Goal: Task Accomplishment & Management: Manage account settings

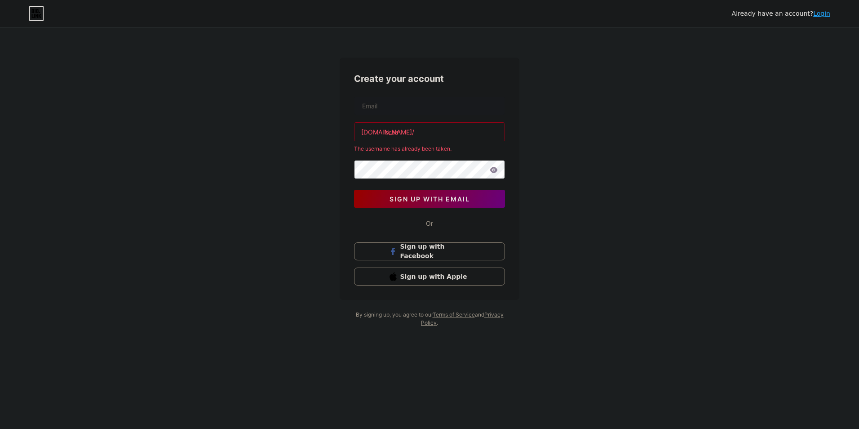
click at [559, 156] on div "Already have an account? Login Create your account [DOMAIN_NAME]/ braa The user…" at bounding box center [429, 177] width 859 height 355
click at [457, 134] on input "braa" at bounding box center [430, 132] width 150 height 18
drag, startPoint x: 568, startPoint y: 150, endPoint x: 568, endPoint y: 155, distance: 4.9
click at [568, 155] on div "Already have an account? Login Create your account [DOMAIN_NAME]/ braa The user…" at bounding box center [429, 177] width 859 height 355
click at [408, 106] on input "text" at bounding box center [430, 106] width 150 height 18
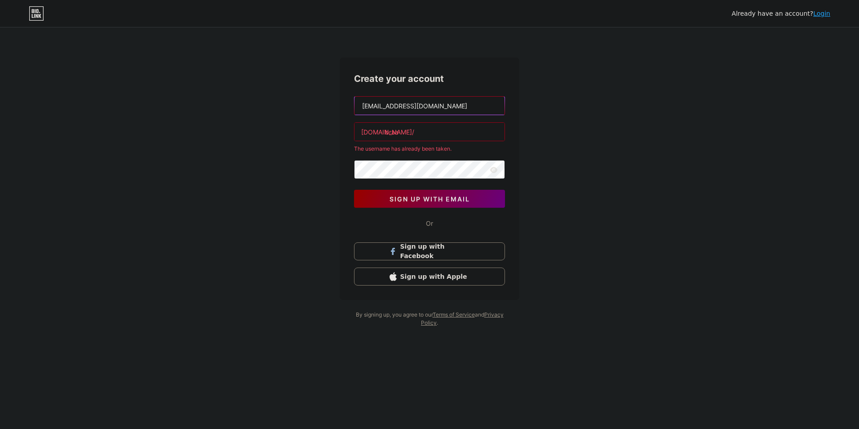
type input "[EMAIL_ADDRESS][DOMAIN_NAME]"
click at [828, 13] on link "Login" at bounding box center [821, 13] width 17 height 7
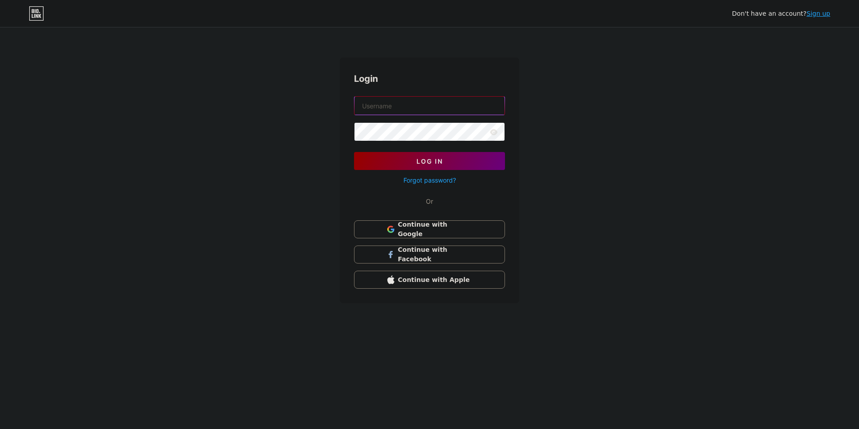
click at [397, 104] on input "text" at bounding box center [430, 106] width 150 height 18
type input "braa"
click at [479, 166] on button "Log In" at bounding box center [429, 161] width 151 height 18
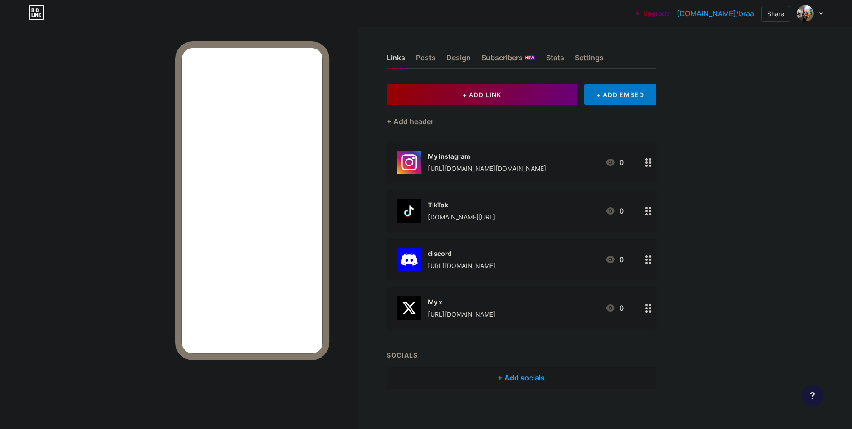
click at [652, 262] on circle at bounding box center [650, 263] width 2 height 2
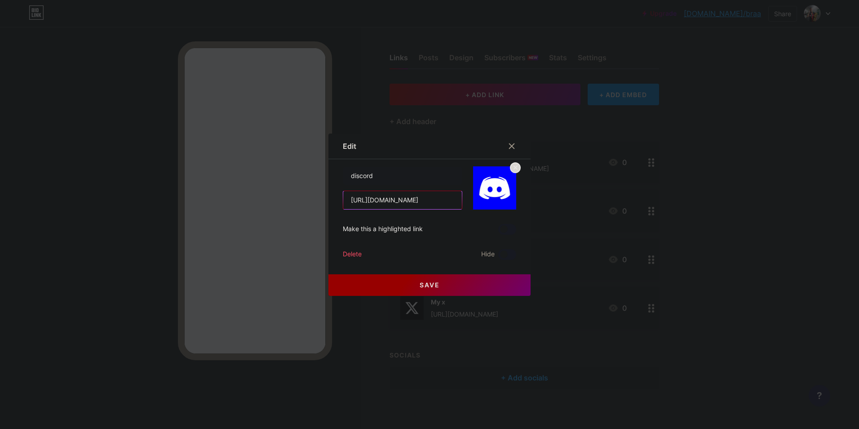
click at [420, 205] on input "[URL][DOMAIN_NAME]" at bounding box center [402, 200] width 119 height 18
paste input "x3X5faGV"
type input "[URL][DOMAIN_NAME]"
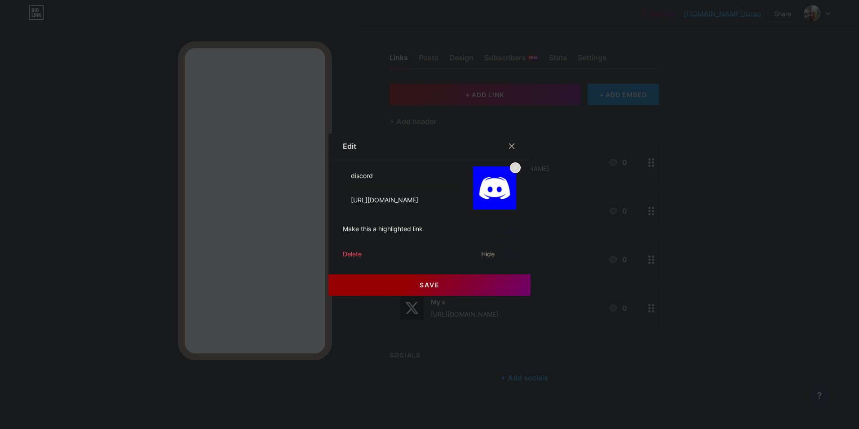
click at [430, 280] on button "Save" at bounding box center [429, 285] width 202 height 22
